Goal: Task Accomplishment & Management: Manage account settings

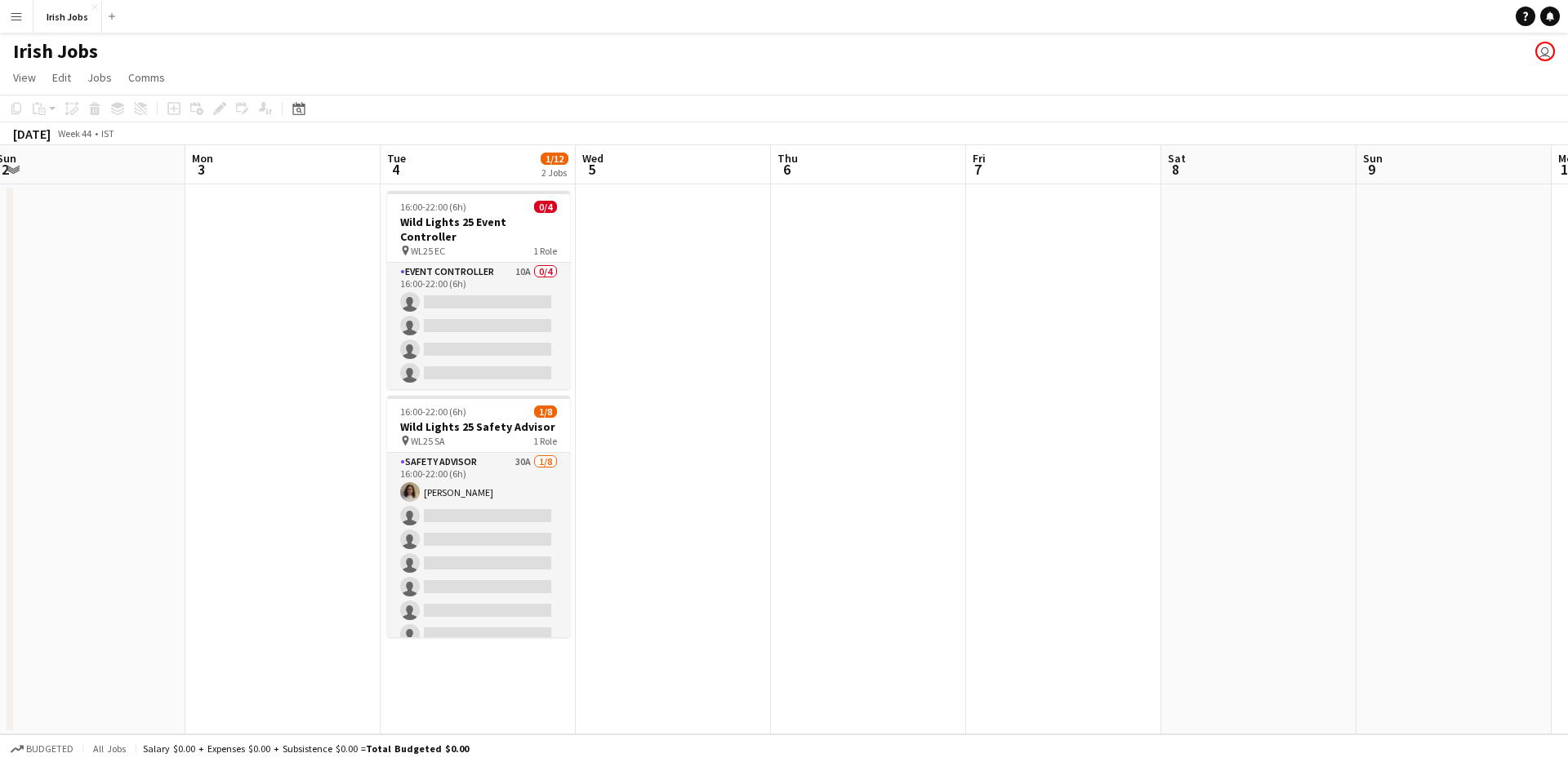
scroll to position [0, 791]
click at [487, 227] on h3 "Wild Lights 25 Event Controller" at bounding box center [477, 228] width 183 height 29
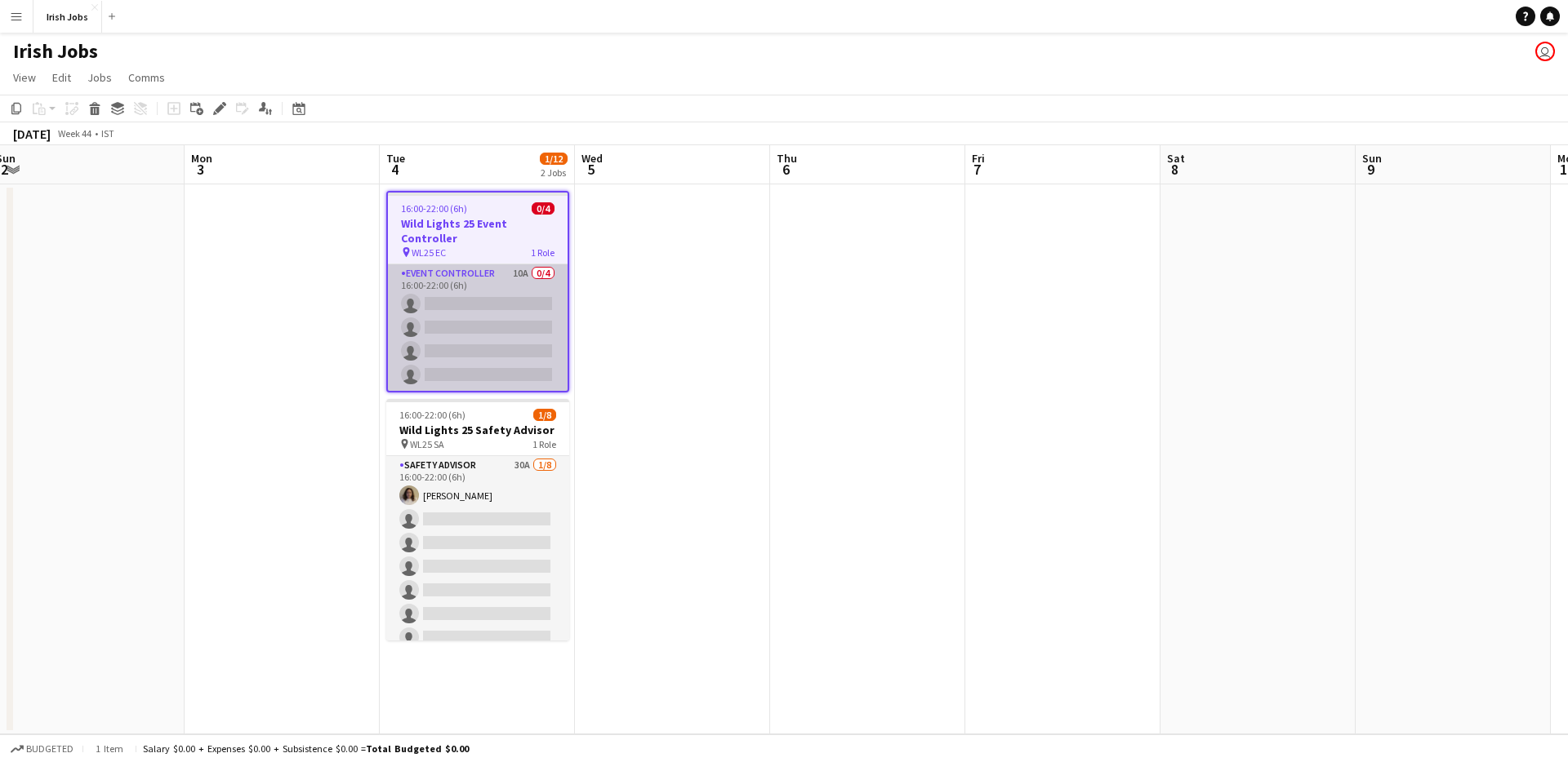
click at [513, 284] on app-card-role "Event Controller 10A 0/4 16:00-22:00 (6h) single-neutral-actions single-neutral…" at bounding box center [478, 327] width 180 height 126
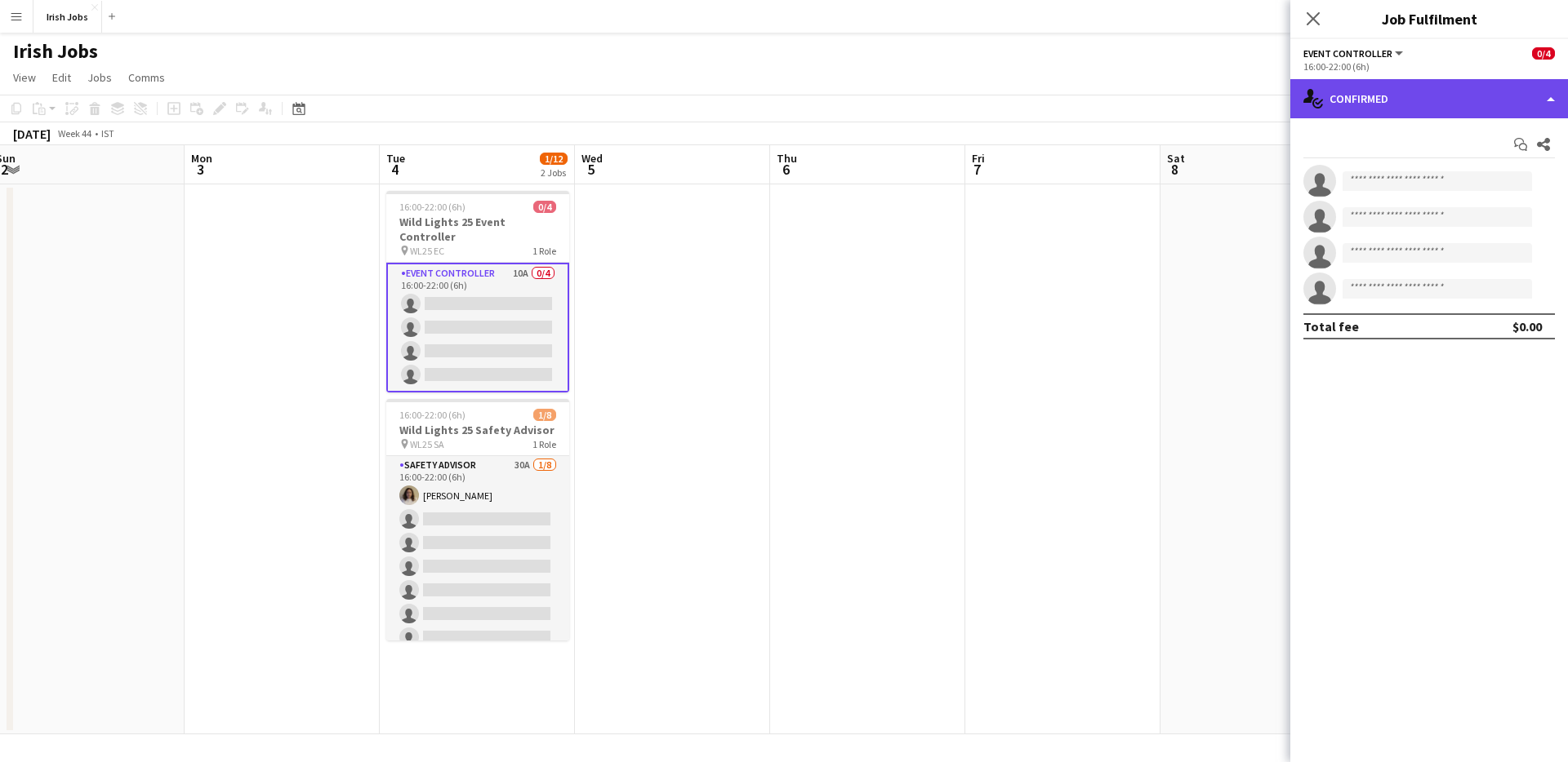
click at [1554, 98] on div "single-neutral-actions-check-2 Confirmed" at bounding box center [1429, 99] width 277 height 39
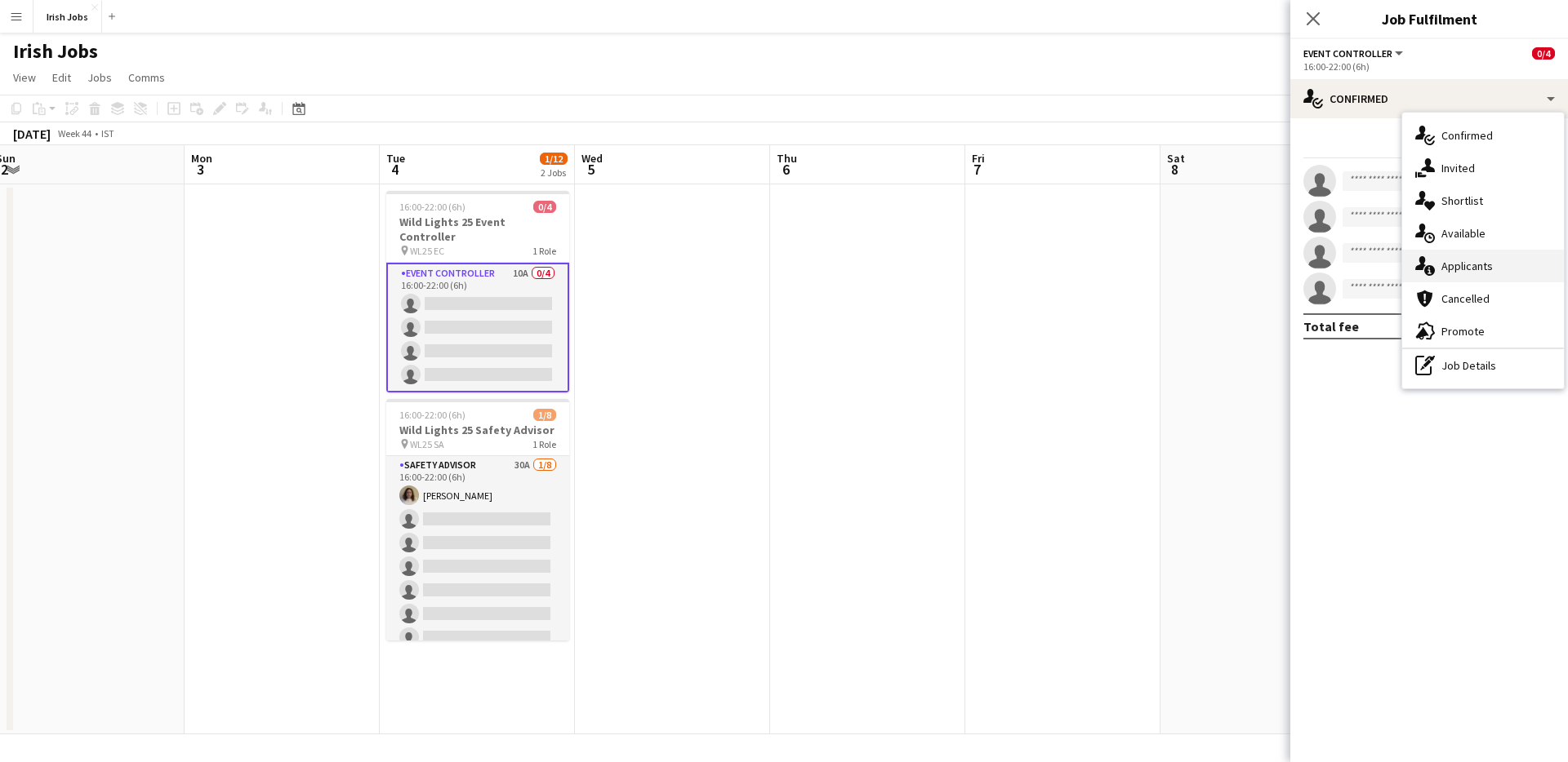
click at [1462, 270] on span "Applicants" at bounding box center [1467, 266] width 52 height 15
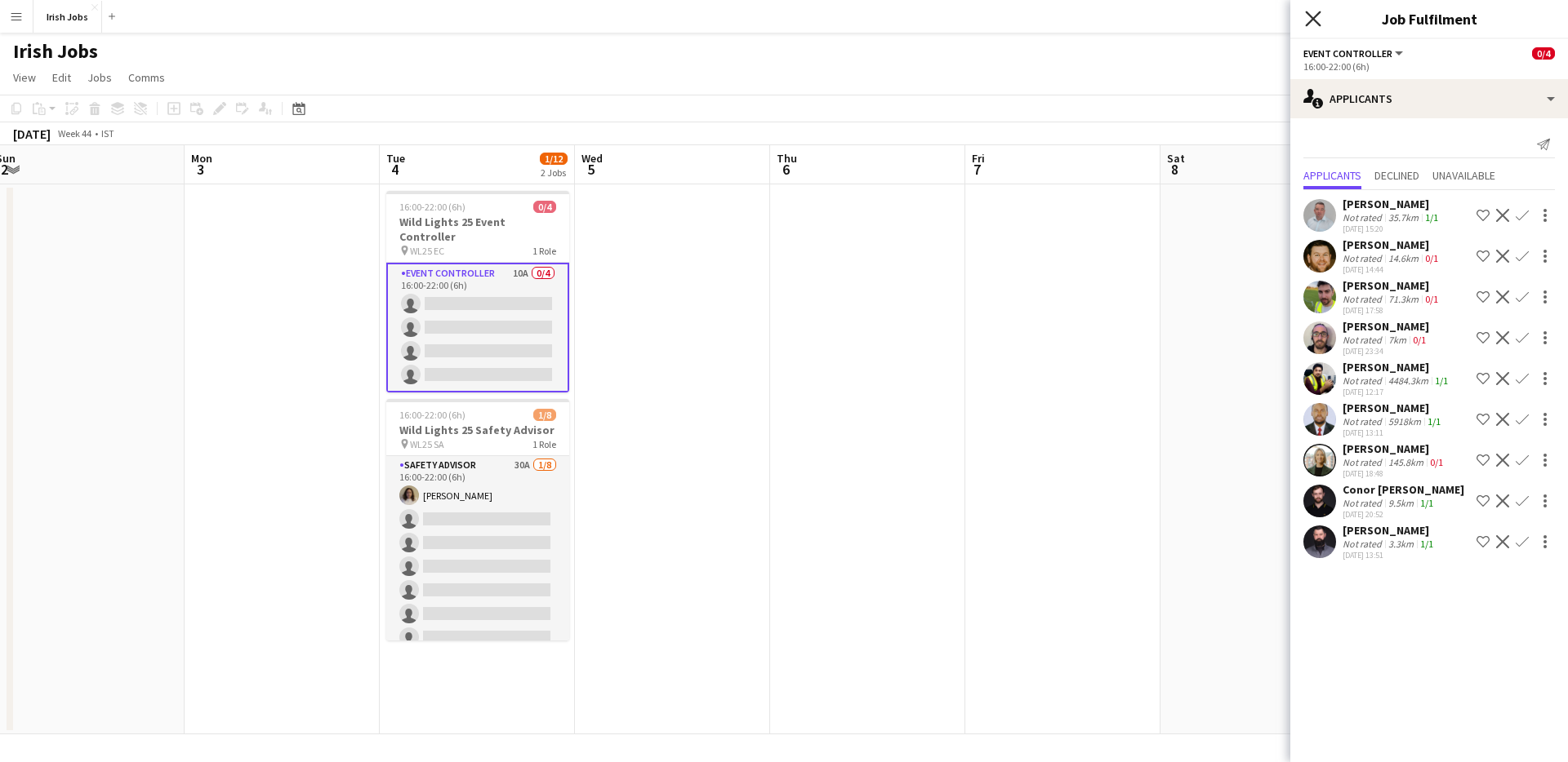
click at [1312, 22] on icon "Close pop-in" at bounding box center [1312, 18] width 16 height 16
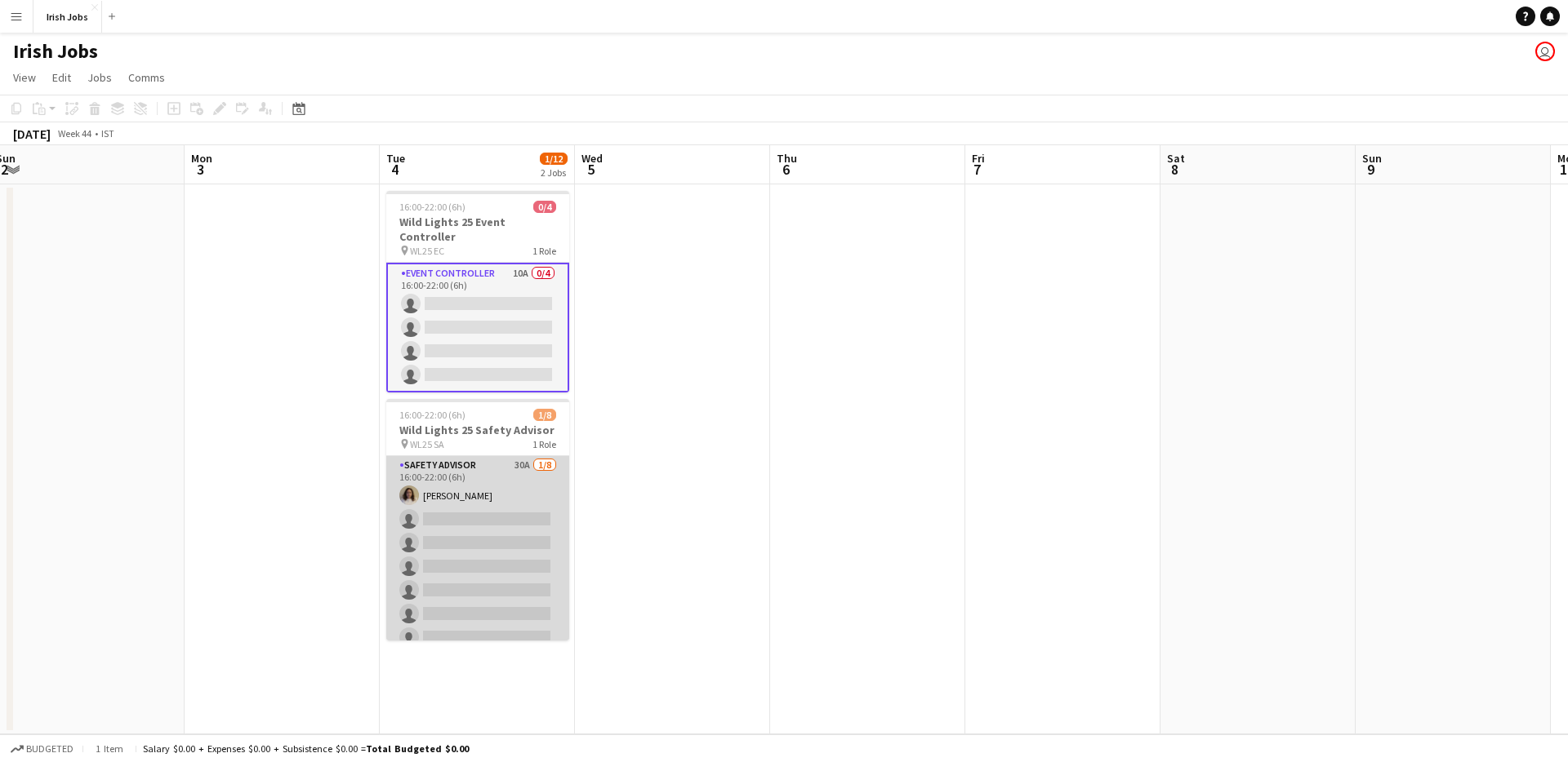
click at [521, 498] on app-card-role "Safety Advisor 30A [DATE] 16:00-22:00 (6h) [PERSON_NAME] single-neutral-actions…" at bounding box center [477, 566] width 183 height 221
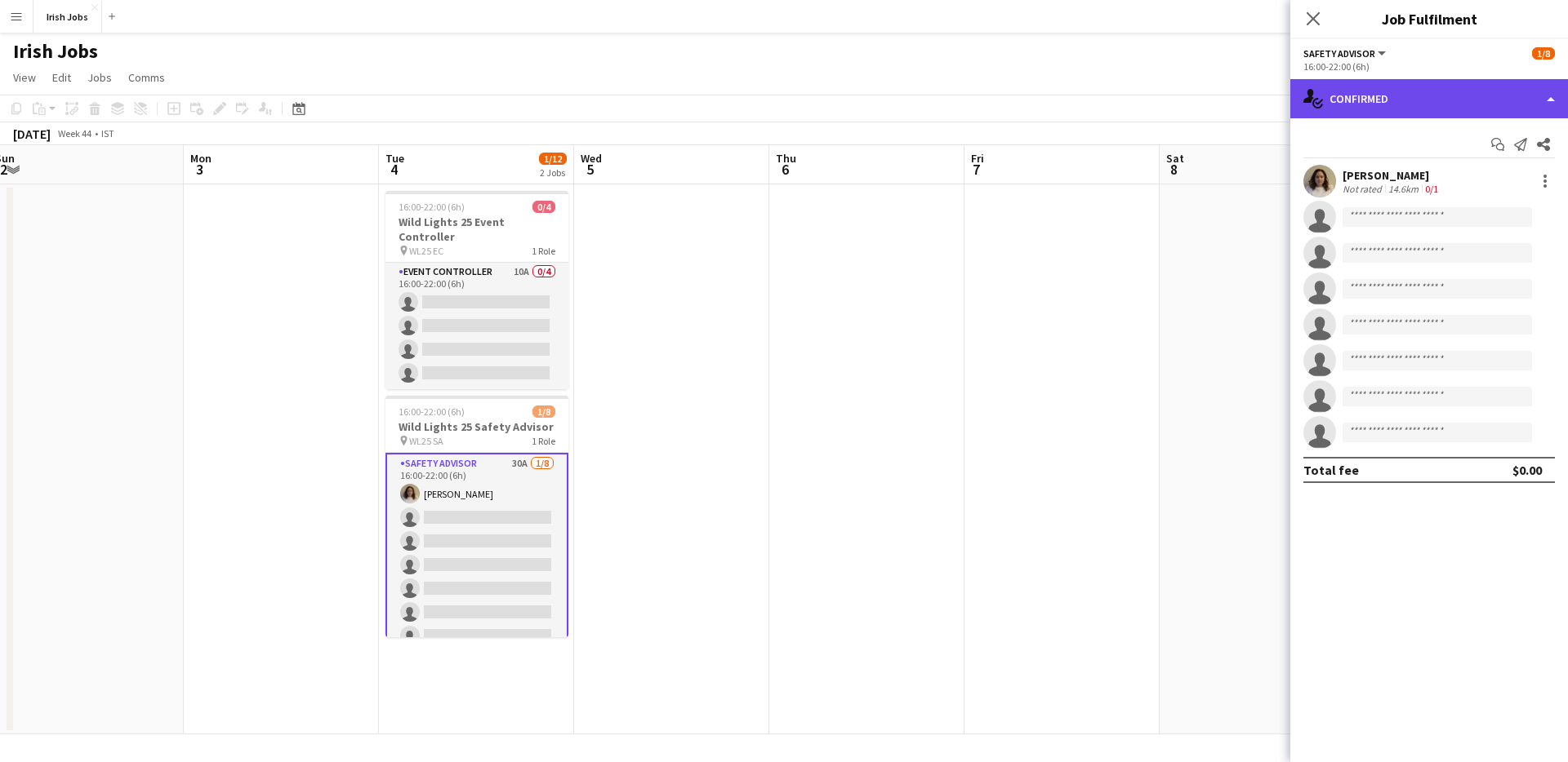
click at [1546, 101] on div "single-neutral-actions-check-2 Confirmed" at bounding box center [1429, 99] width 277 height 39
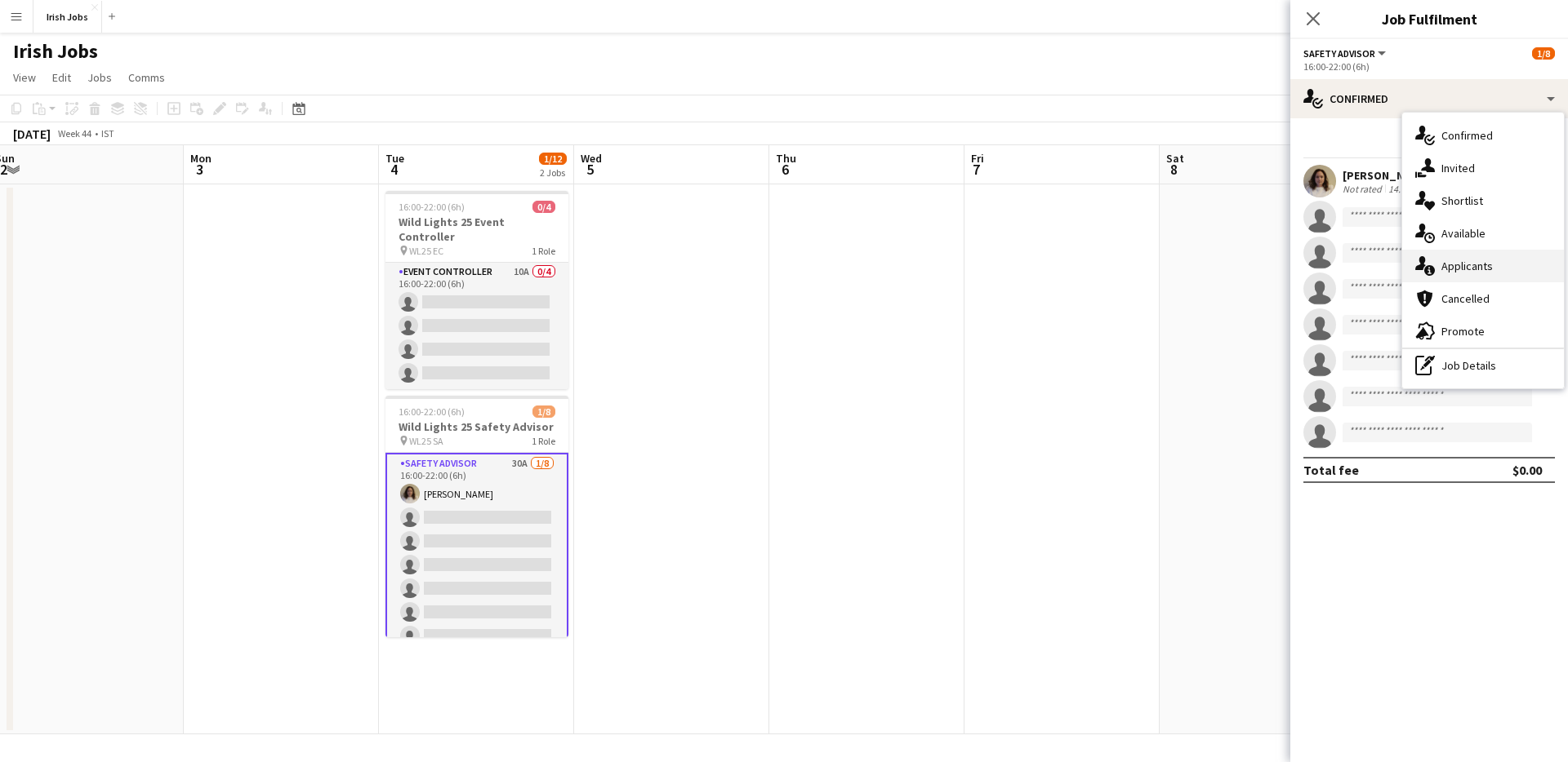
click at [1456, 262] on span "Applicants" at bounding box center [1467, 266] width 52 height 15
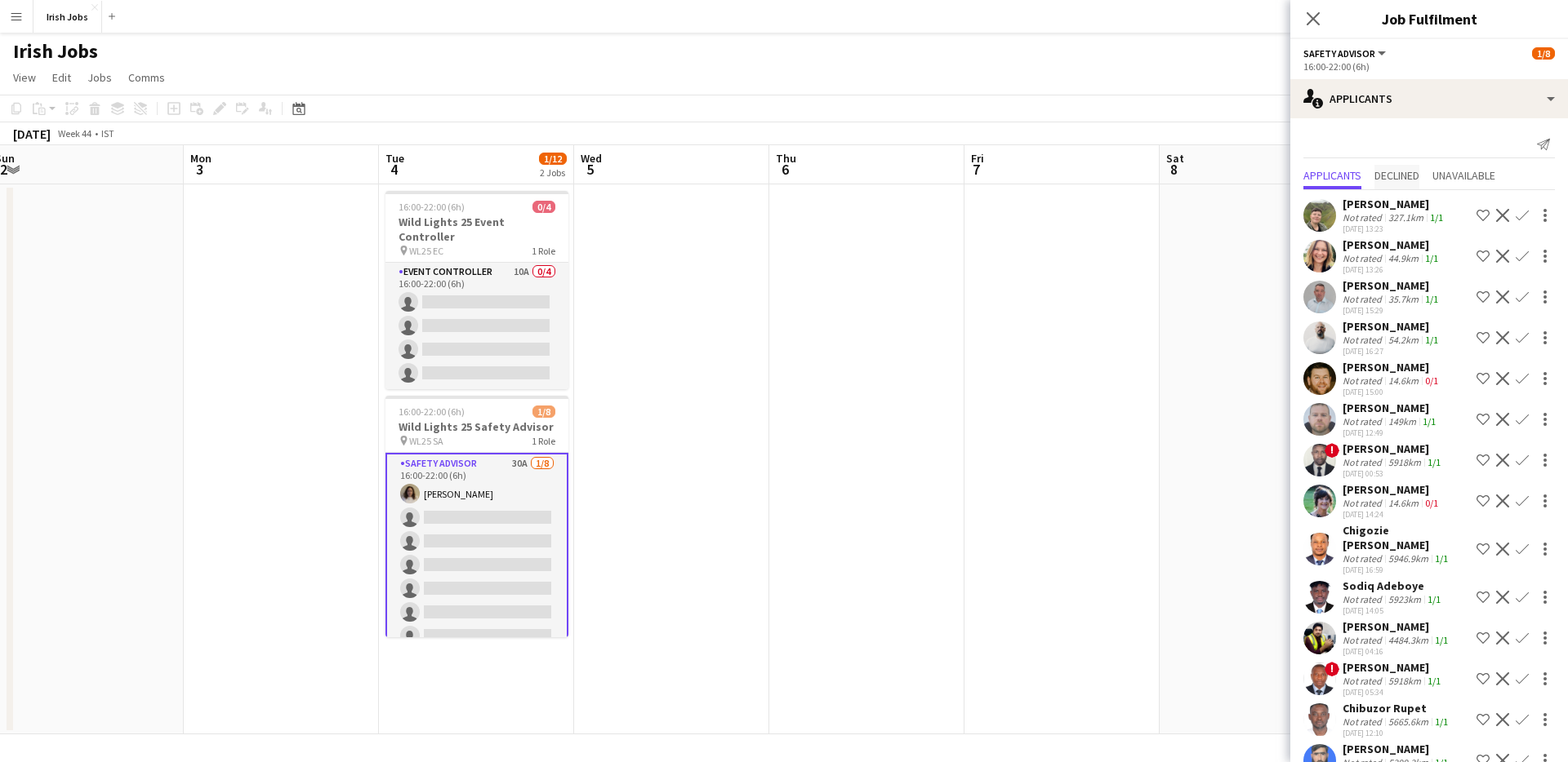
click at [1412, 178] on span "Declined" at bounding box center [1397, 175] width 45 height 11
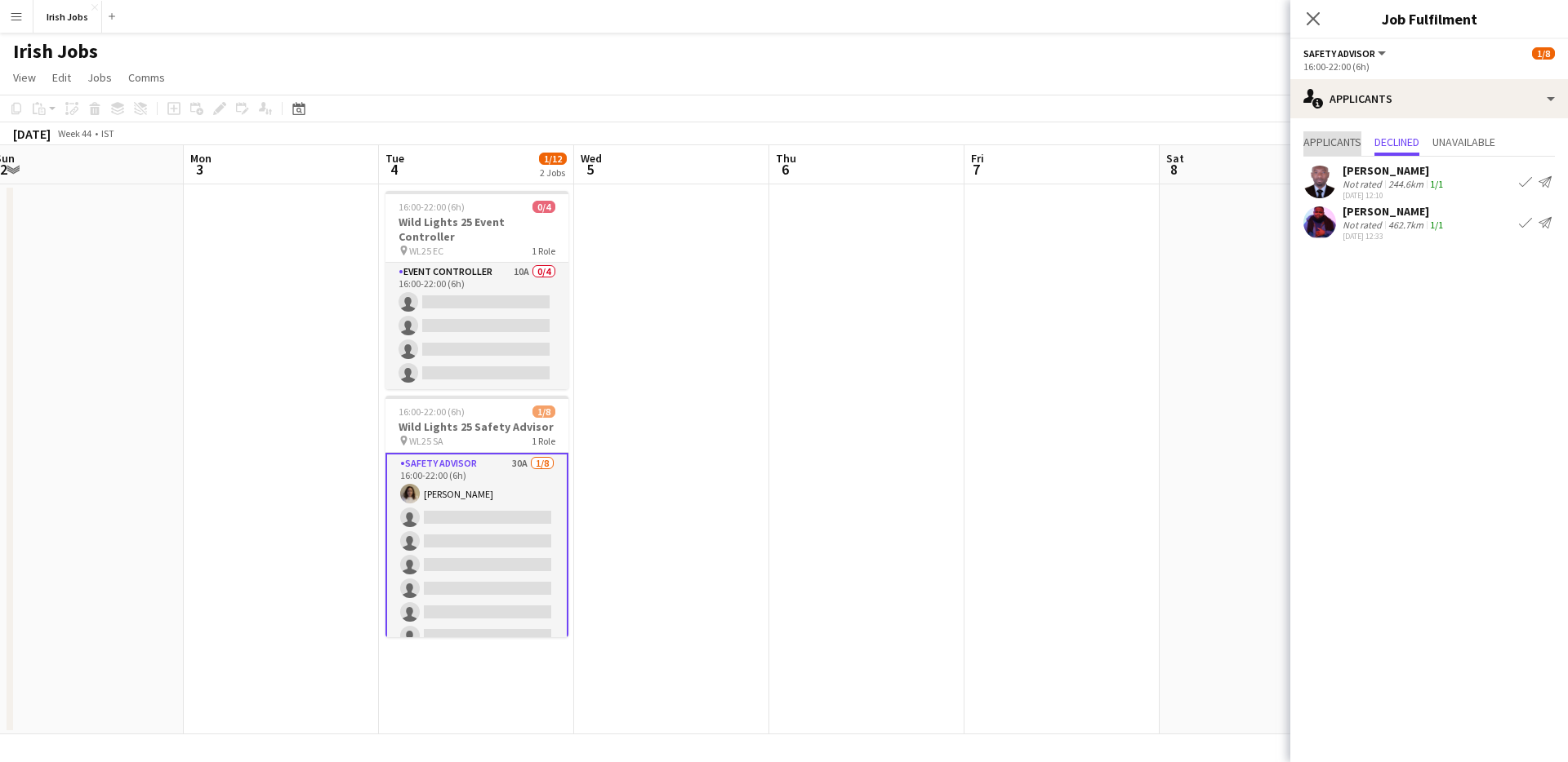
click at [1319, 139] on span "Applicants" at bounding box center [1332, 142] width 58 height 11
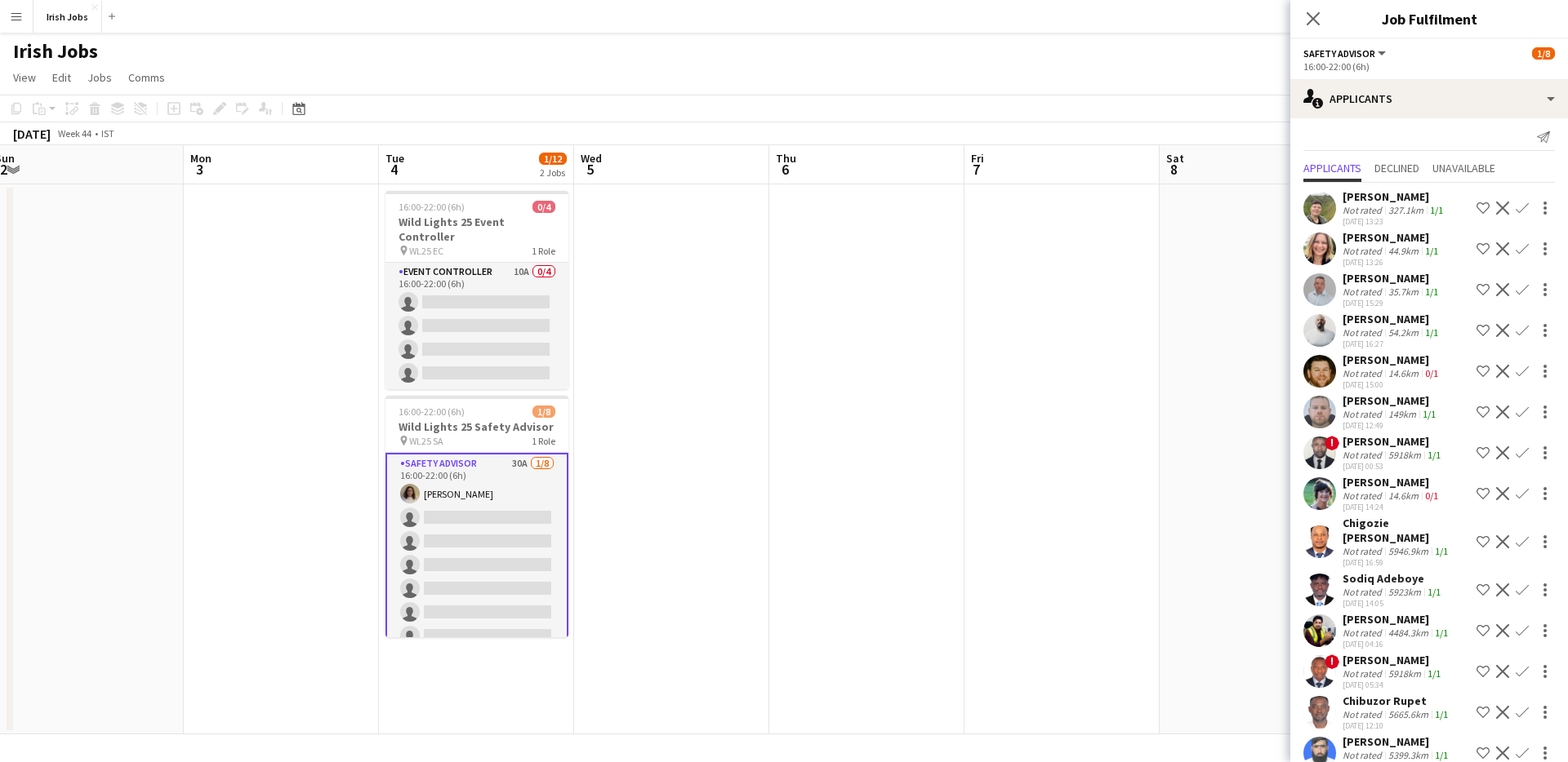
scroll to position [0, 0]
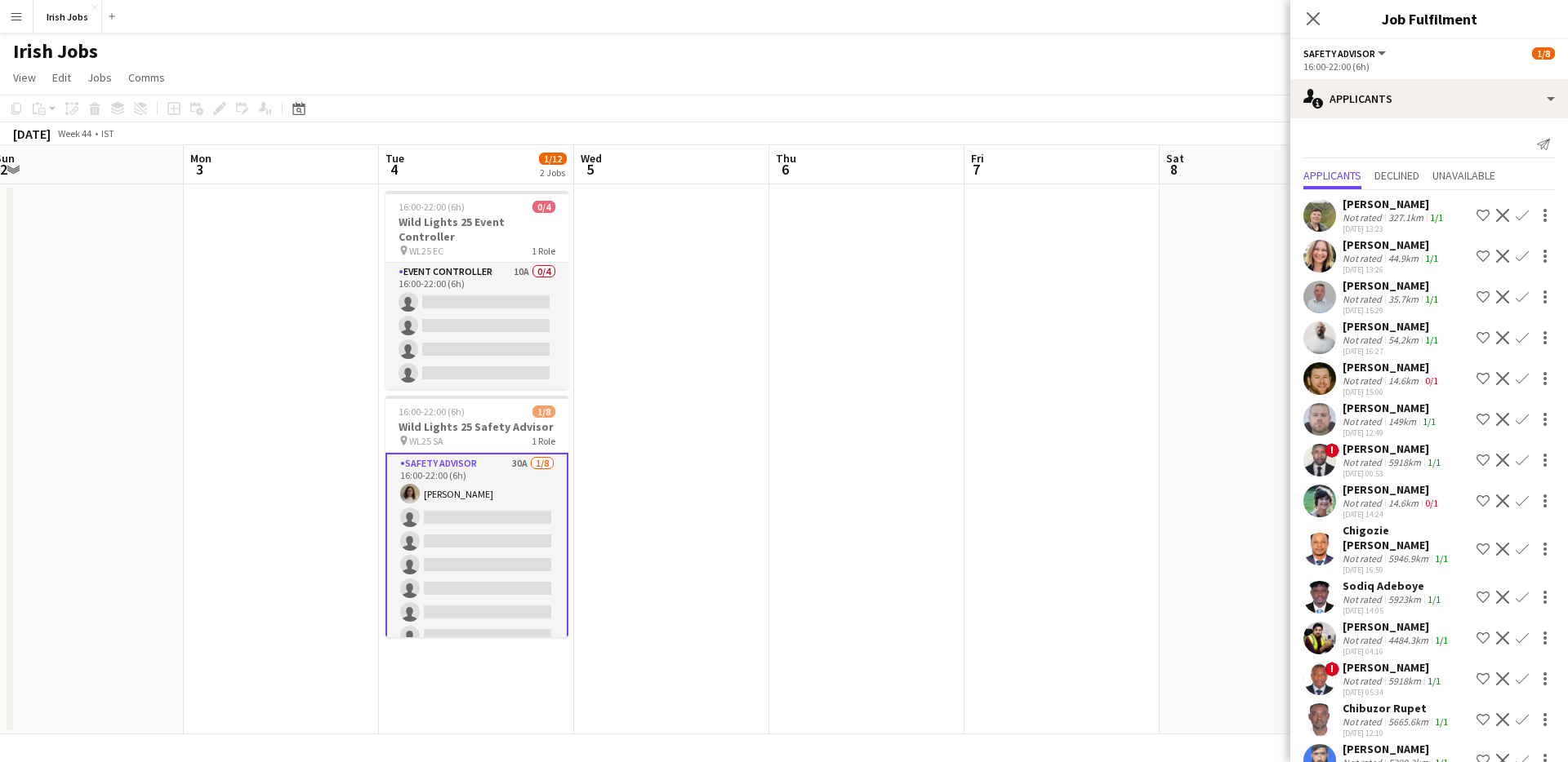
click at [1085, 59] on div "Irish Jobs user" at bounding box center [784, 48] width 1568 height 31
